Goal: Find contact information: Find contact information

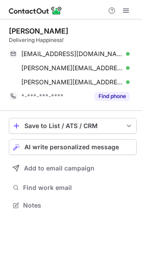
click at [115, 95] on button "Find phone" at bounding box center [111, 96] width 35 height 9
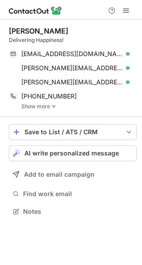
click at [55, 110] on div "[PERSON_NAME] Delivering Happiness! [EMAIL_ADDRESS][DOMAIN_NAME] Verified Copy …" at bounding box center [72, 68] width 127 height 98
click at [56, 106] on link "Show more" at bounding box center [78, 106] width 115 height 6
